Goal: Task Accomplishment & Management: Use online tool/utility

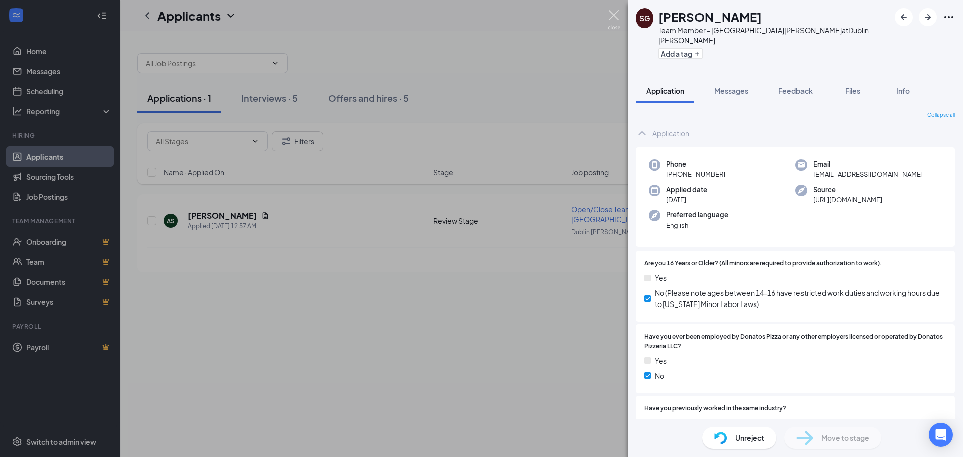
click at [615, 15] on img at bounding box center [614, 20] width 13 height 20
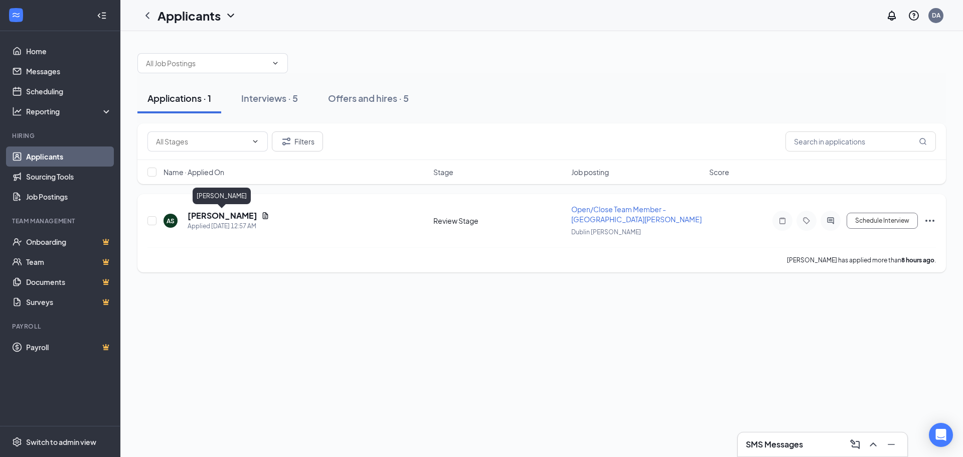
click at [238, 218] on h5 "[PERSON_NAME]" at bounding box center [223, 215] width 70 height 11
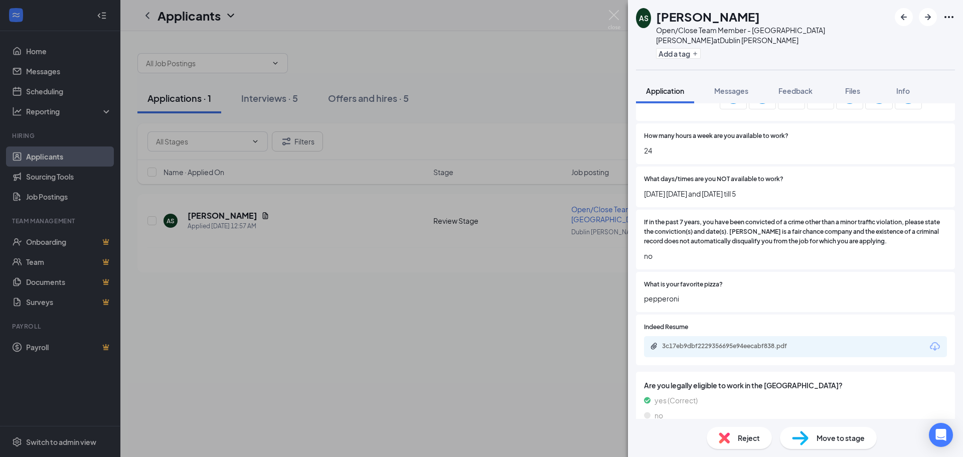
scroll to position [498, 0]
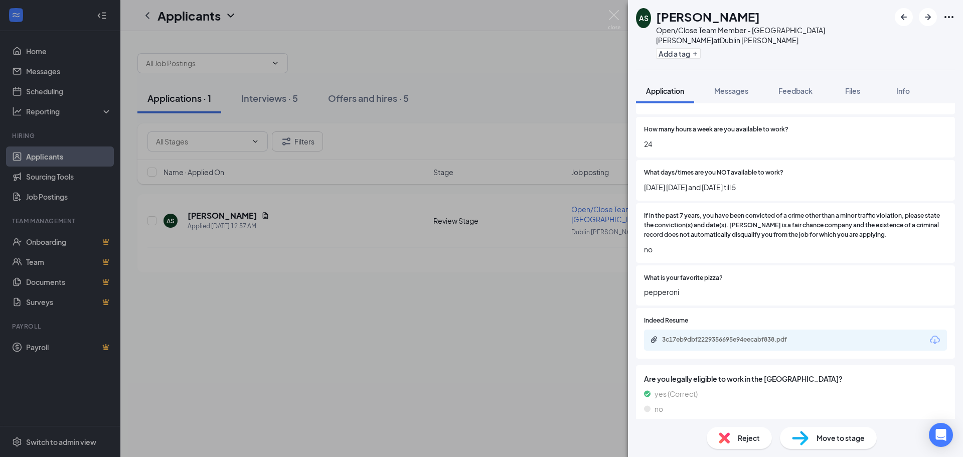
click at [774, 338] on div "3c17eb9dbf2229356695e94eecabf838.pdf" at bounding box center [795, 340] width 303 height 21
click at [773, 336] on div "3c17eb9dbf2229356695e94eecabf838.pdf" at bounding box center [732, 340] width 140 height 8
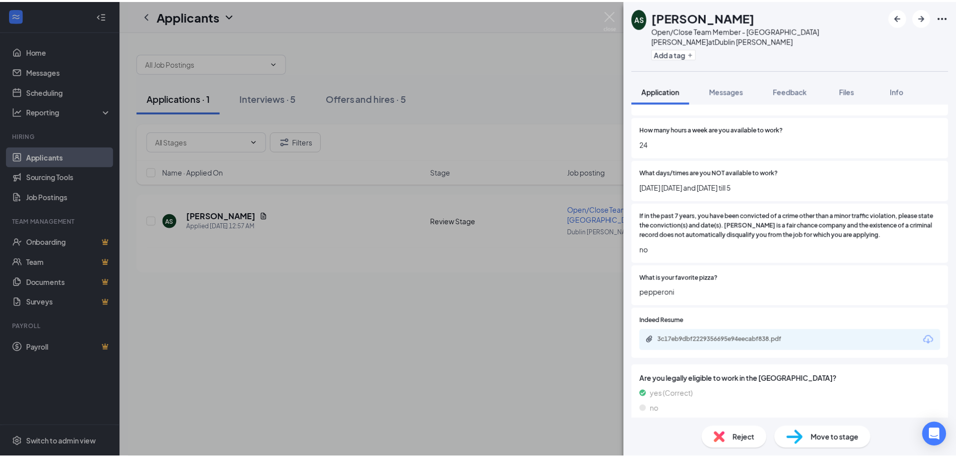
scroll to position [495, 0]
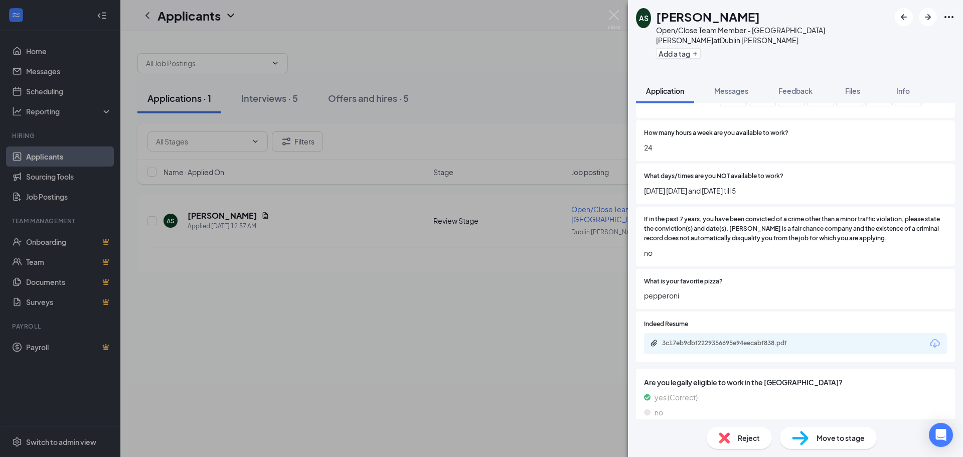
click at [831, 438] on span "Move to stage" at bounding box center [841, 437] width 48 height 11
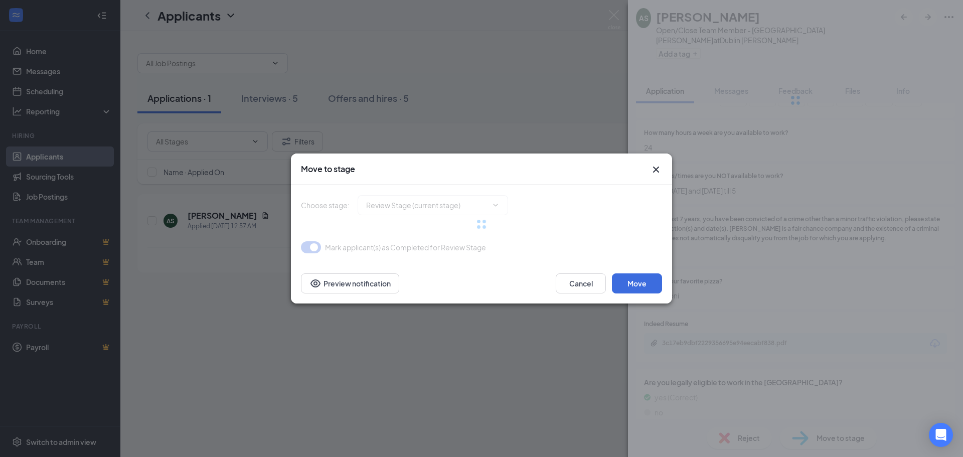
type input "Onsite Interview (next stage)"
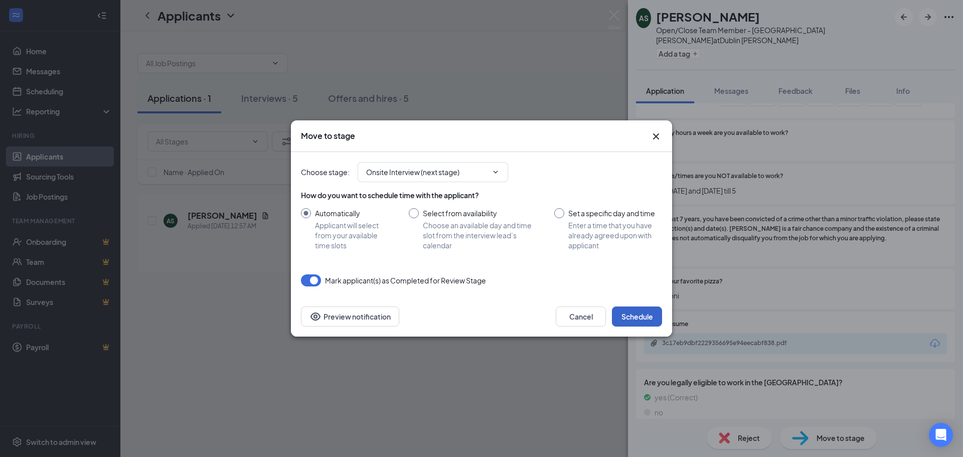
click at [646, 321] on button "Schedule" at bounding box center [637, 316] width 50 height 20
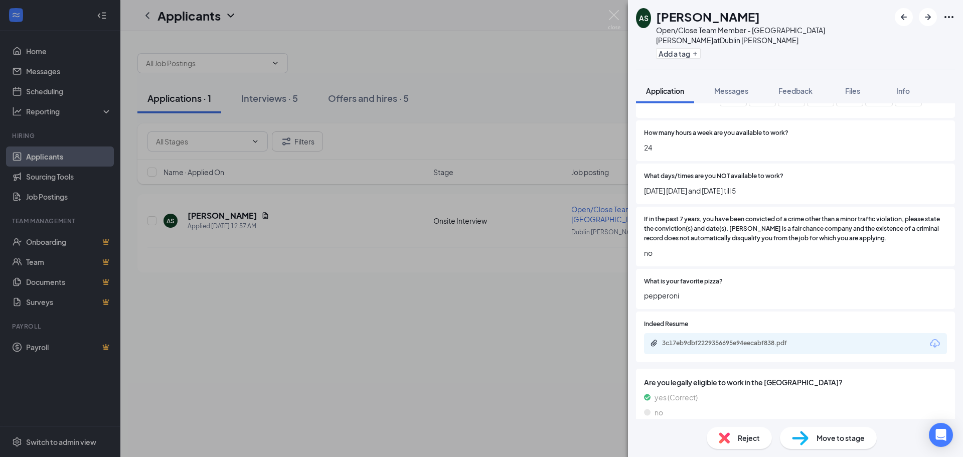
click at [290, 105] on div "AS [PERSON_NAME] Open/Close Team Member - [GEOGRAPHIC_DATA] [PERSON_NAME] at [G…" at bounding box center [481, 228] width 963 height 457
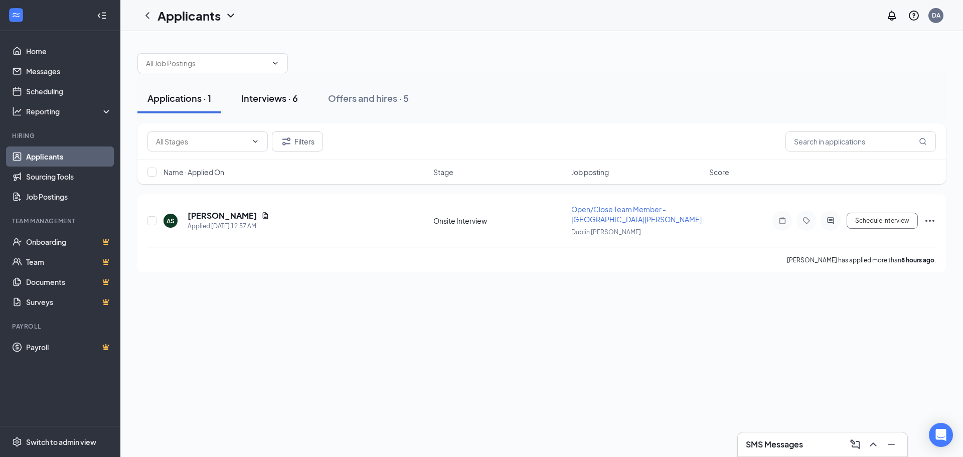
click at [288, 100] on div "Interviews · 6" at bounding box center [269, 98] width 57 height 13
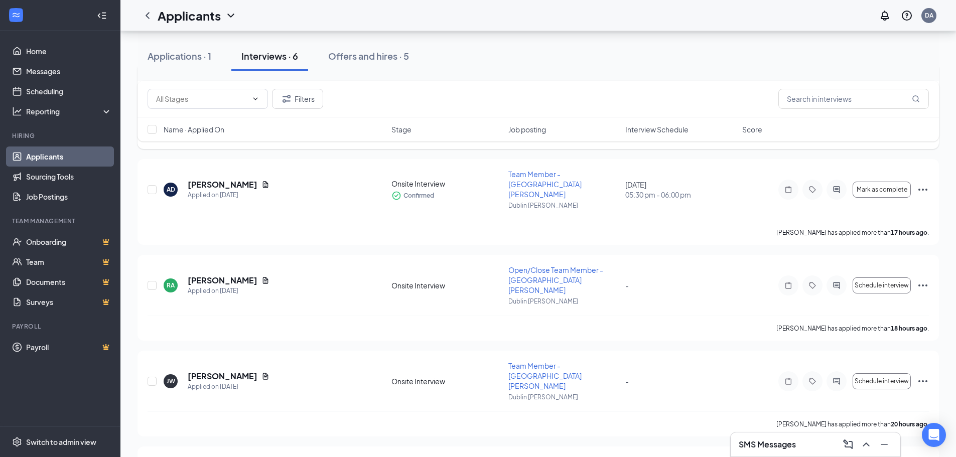
scroll to position [150, 0]
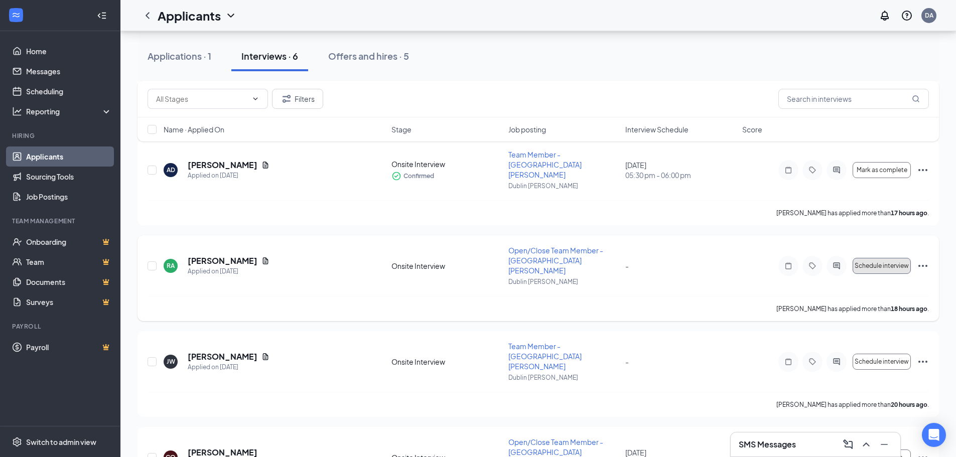
click at [868, 262] on span "Schedule interview" at bounding box center [881, 265] width 54 height 7
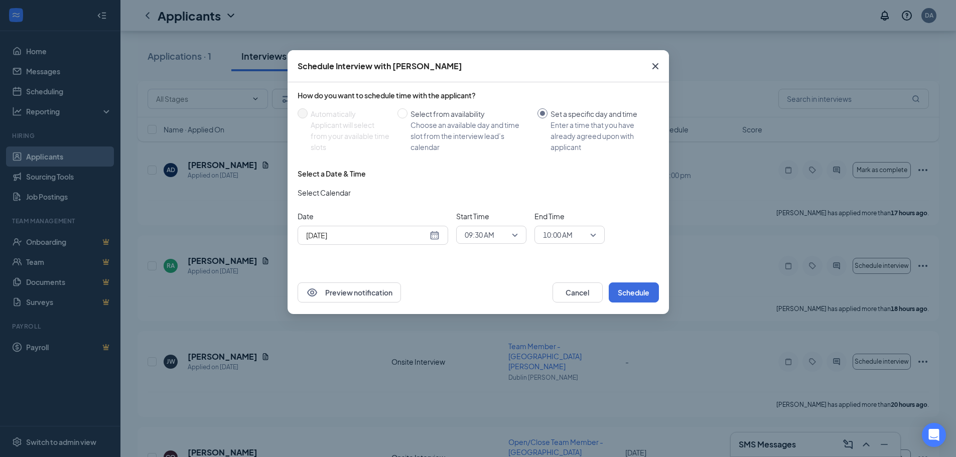
click at [663, 68] on span "Close" at bounding box center [655, 66] width 27 height 27
